Goal: Task Accomplishment & Management: Use online tool/utility

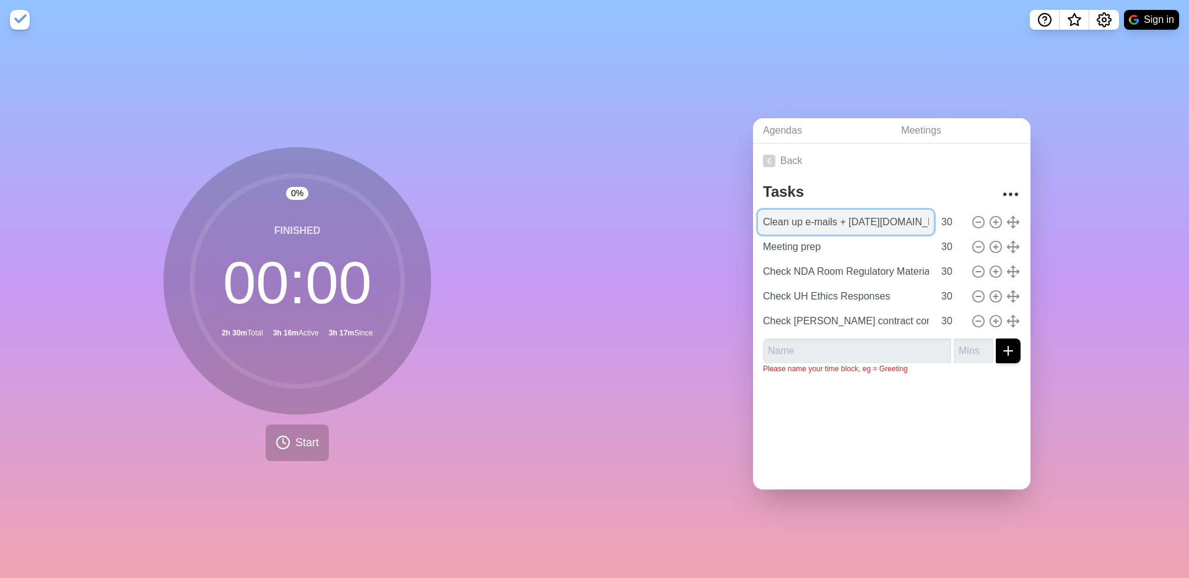
click at [862, 222] on input "Clean up e-mails + [DATE][DOMAIN_NAME]" at bounding box center [846, 222] width 176 height 25
click at [799, 248] on input "Meeting prep" at bounding box center [846, 247] width 176 height 25
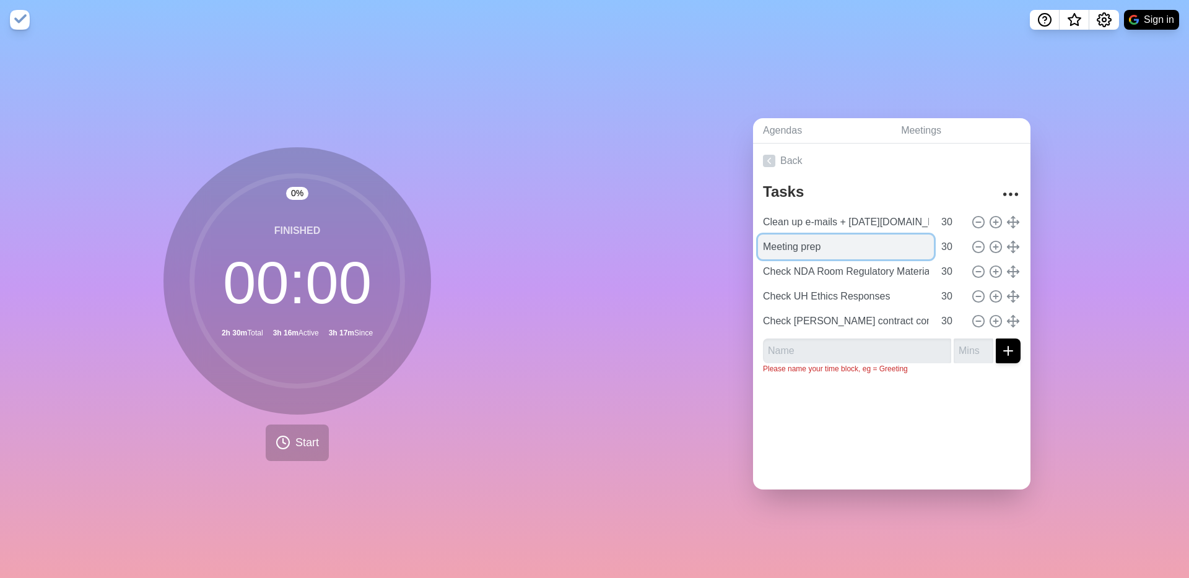
click at [799, 248] on input "Meeting prep" at bounding box center [846, 247] width 176 height 25
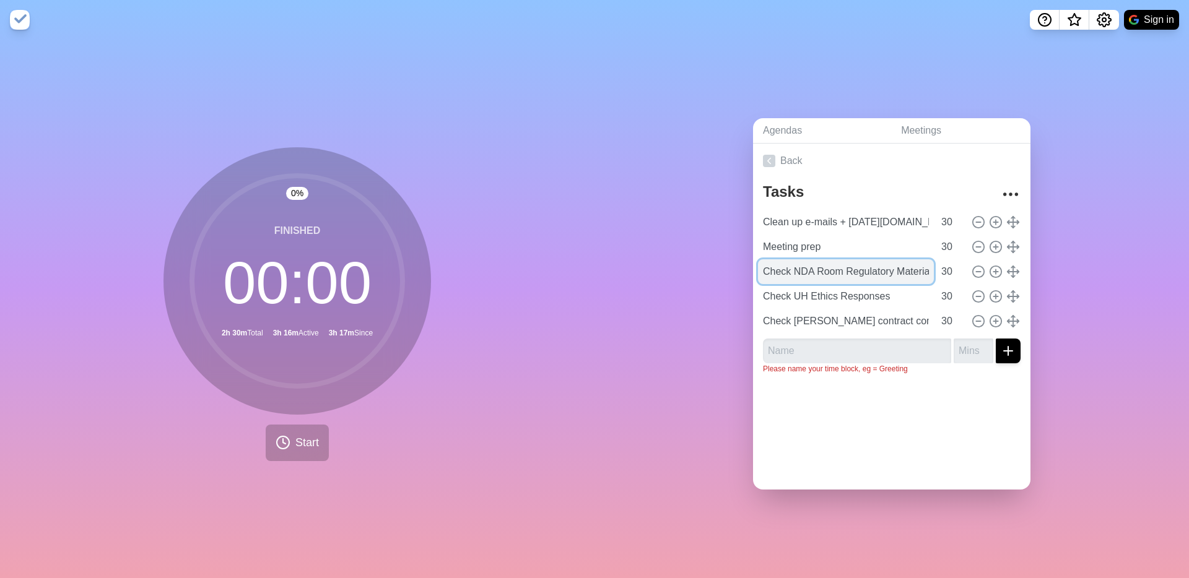
click at [841, 272] on input "Check NDA Room Regulatory Materials" at bounding box center [846, 271] width 176 height 25
type input "Re-upload non-NDA files to Firmex"
click at [813, 298] on input "Check UH Ethics Responses" at bounding box center [846, 296] width 176 height 25
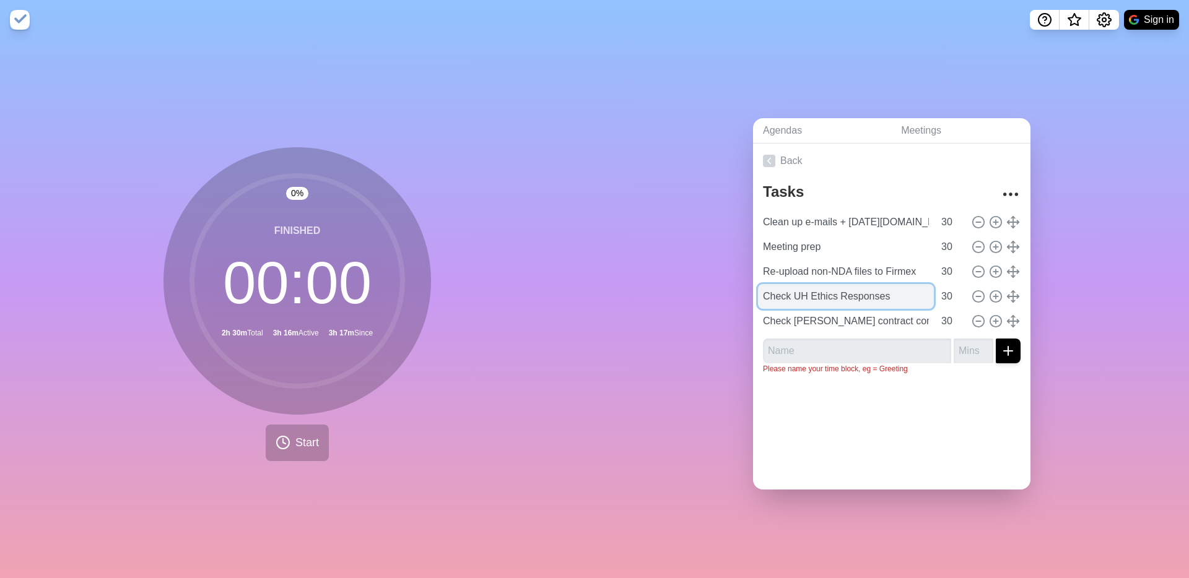
click at [813, 298] on input "Check UH Ethics Responses" at bounding box center [846, 296] width 176 height 25
click at [823, 297] on input "Check UH Ethics Responses" at bounding box center [846, 296] width 176 height 25
type input "Upload NDA files to OneDrive"
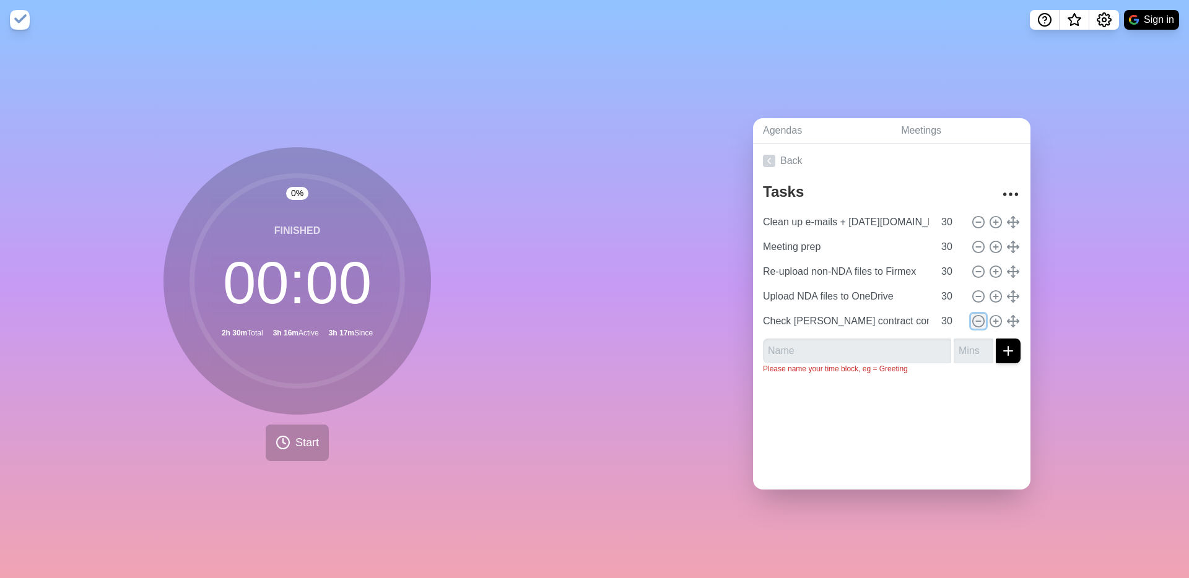
click at [978, 321] on icon at bounding box center [978, 321] width 14 height 14
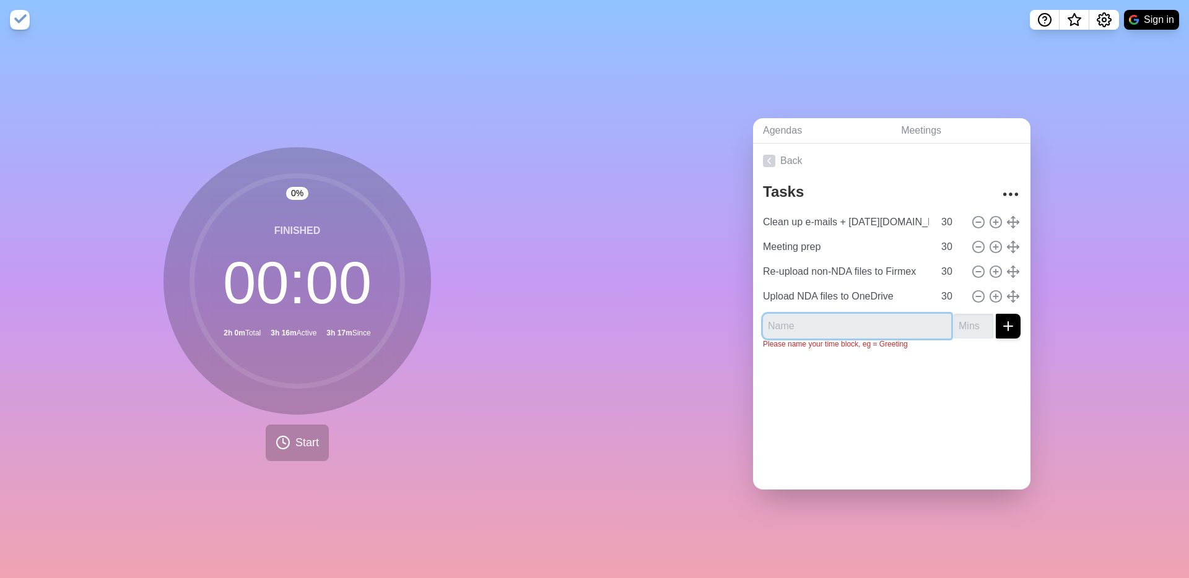
click at [878, 327] on input "text" at bounding box center [857, 326] width 188 height 25
type input "MIX-KX Funding Application"
click at [974, 323] on input "number" at bounding box center [973, 326] width 40 height 25
type input "30"
click at [1016, 331] on button "submit" at bounding box center [1007, 326] width 25 height 25
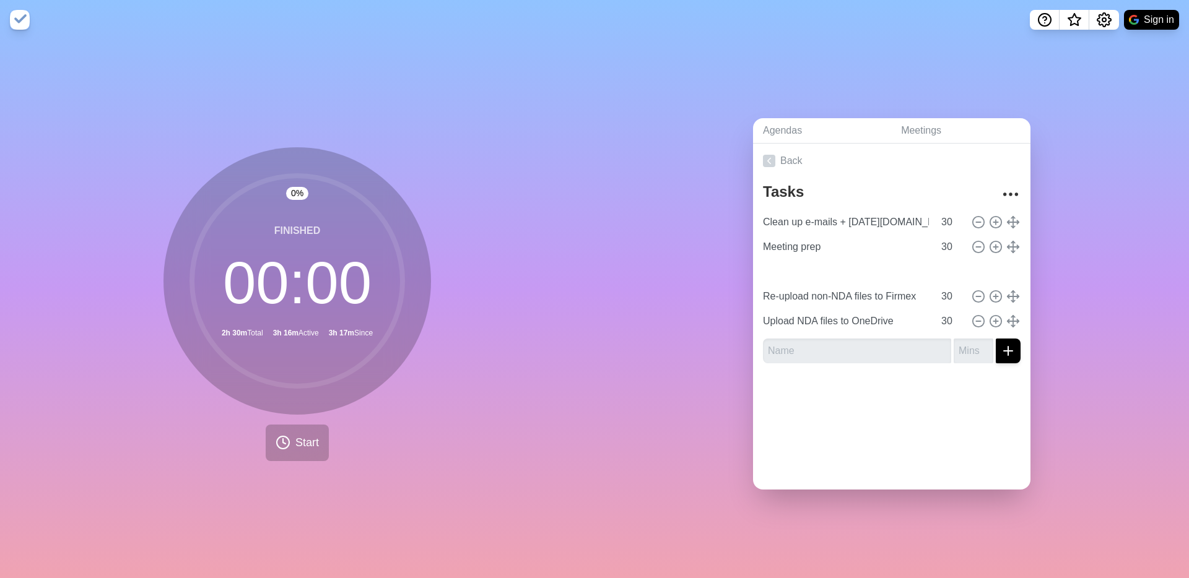
type input "MIX-KX Funding Application"
type input "Re-upload non-NDA files to Firmex"
type input "Upload NDA files to OneDrive"
type input "MIX-KX Funding Application"
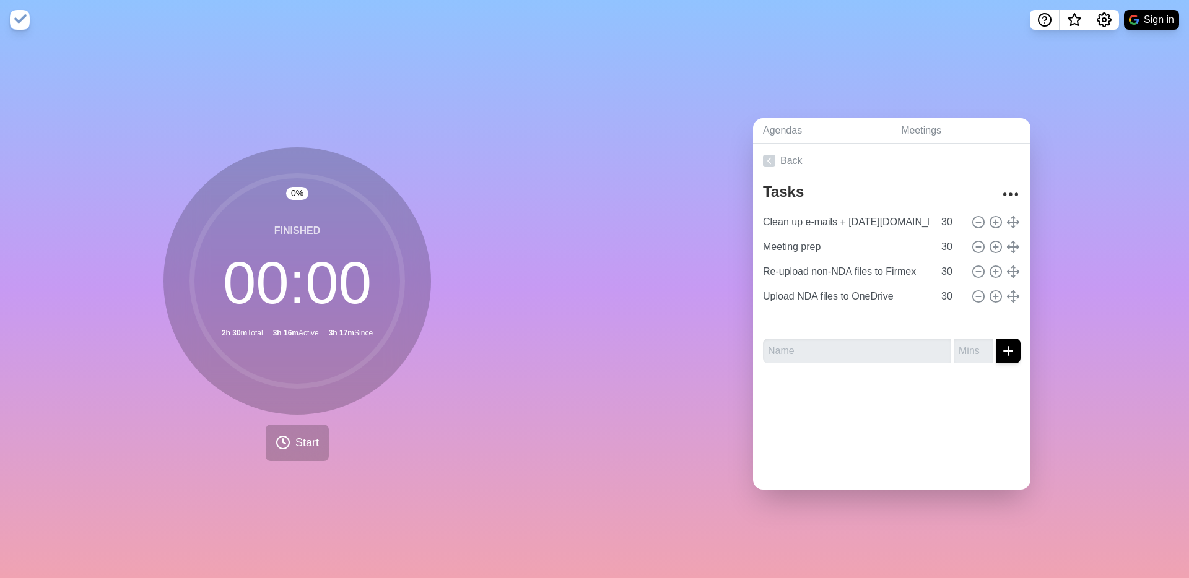
type input "Re-upload non-NDA files to Firmex"
drag, startPoint x: 1013, startPoint y: 271, endPoint x: 0, endPoint y: 578, distance: 1058.8
click at [303, 449] on span "Start" at bounding box center [307, 443] width 24 height 17
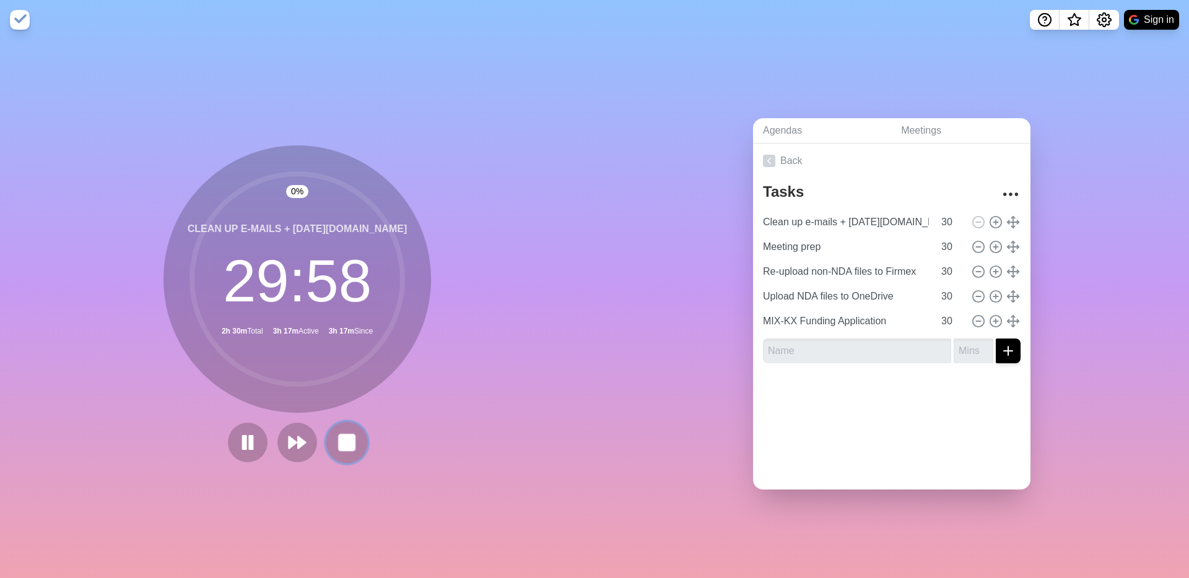
click at [347, 442] on rect at bounding box center [346, 442] width 15 height 15
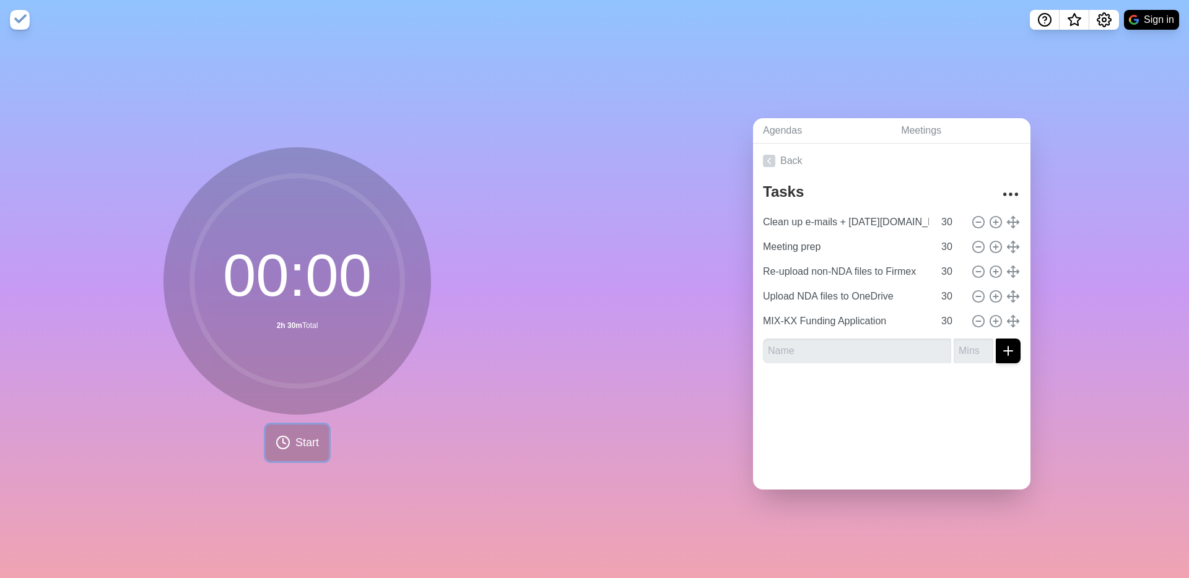
click at [304, 436] on span "Start" at bounding box center [307, 443] width 24 height 17
